Goal: Task Accomplishment & Management: Manage account settings

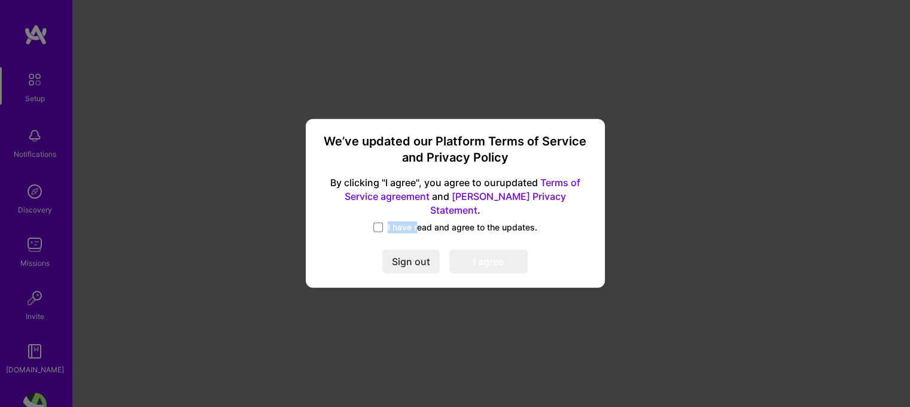
click at [418, 214] on div "We’ve updated our Platform Terms of Service and Privacy Policy By clicking "I a…" at bounding box center [456, 203] width 290 height 159
click at [423, 224] on span "I have read and agree to the updates." at bounding box center [463, 227] width 150 height 12
click at [0, 0] on input "I have read and agree to the updates." at bounding box center [0, 0] width 0 height 0
click at [503, 285] on div "We’ve updated our Platform Terms of Service and Privacy Policy By clicking "I a…" at bounding box center [455, 203] width 910 height 407
click at [493, 252] on button "I agree" at bounding box center [488, 262] width 78 height 24
